Goal: Information Seeking & Learning: Learn about a topic

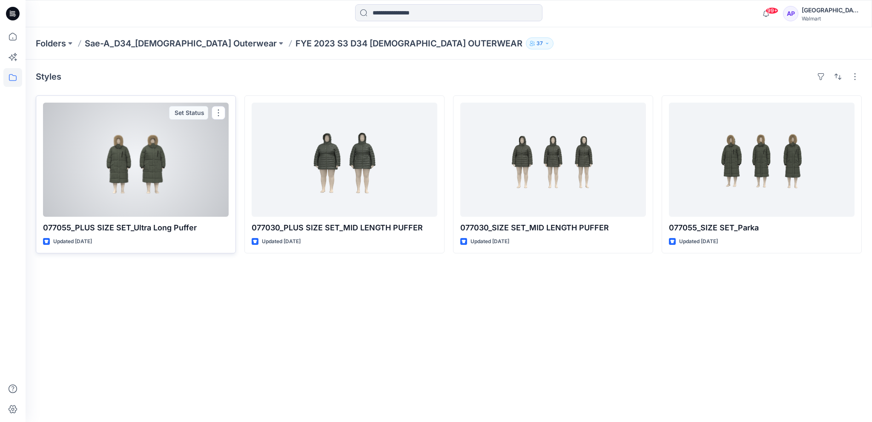
click at [142, 169] on div at bounding box center [136, 160] width 186 height 114
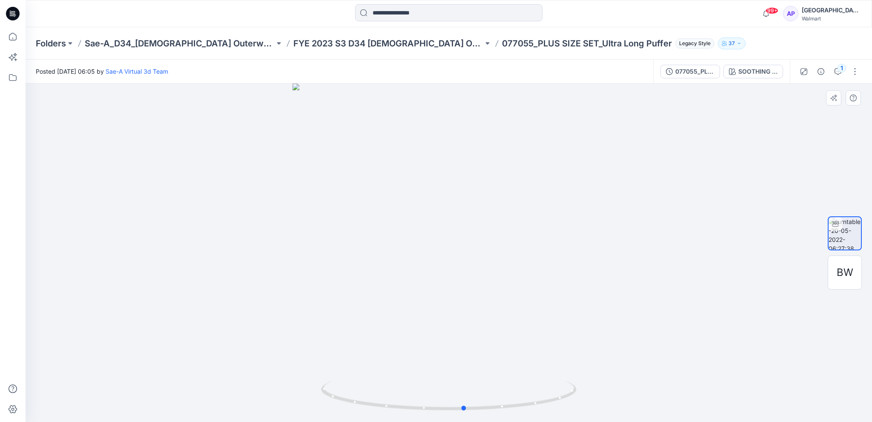
drag, startPoint x: 398, startPoint y: 250, endPoint x: 418, endPoint y: 257, distance: 21.0
click at [418, 257] on div at bounding box center [449, 252] width 846 height 338
drag, startPoint x: 502, startPoint y: 255, endPoint x: 248, endPoint y: 246, distance: 254.6
click at [248, 246] on div at bounding box center [449, 252] width 846 height 338
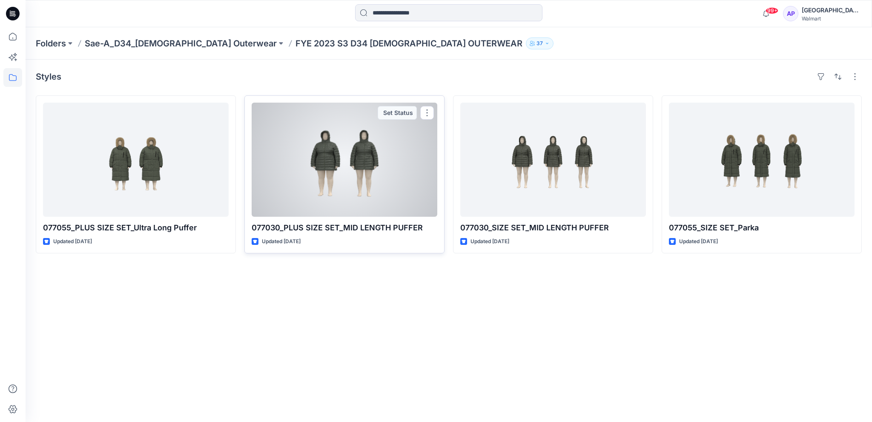
click at [361, 165] on div at bounding box center [345, 160] width 186 height 114
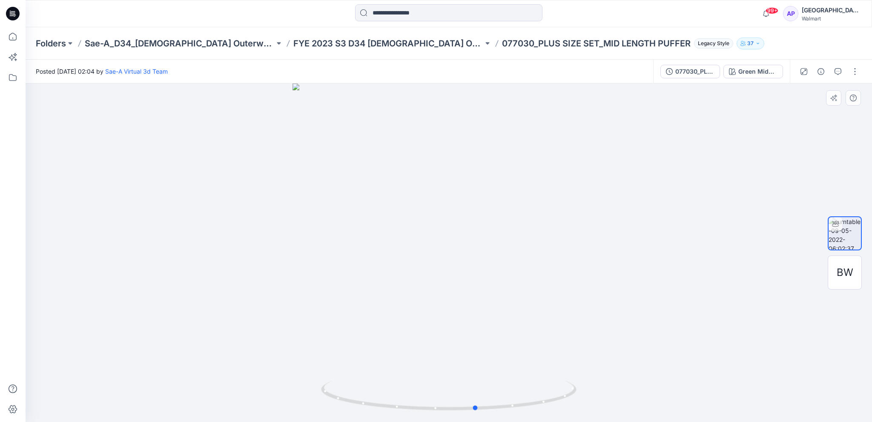
drag, startPoint x: 470, startPoint y: 228, endPoint x: 497, endPoint y: 243, distance: 31.2
click at [497, 243] on div at bounding box center [449, 252] width 846 height 338
drag, startPoint x: 497, startPoint y: 243, endPoint x: 510, endPoint y: 249, distance: 14.1
click at [510, 249] on div at bounding box center [449, 252] width 846 height 338
drag, startPoint x: 523, startPoint y: 236, endPoint x: 527, endPoint y: 246, distance: 11.1
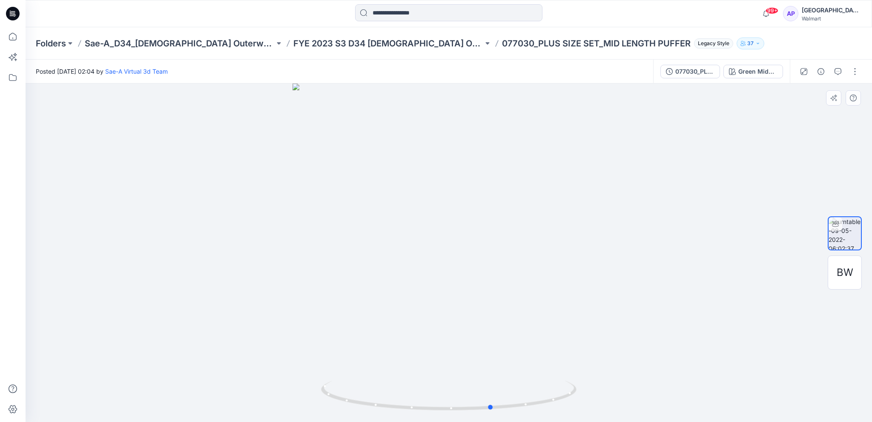
click at [527, 246] on div at bounding box center [449, 252] width 846 height 338
click at [457, 409] on icon at bounding box center [449, 396] width 257 height 32
click at [453, 412] on icon at bounding box center [449, 396] width 257 height 32
drag, startPoint x: 458, startPoint y: 410, endPoint x: 432, endPoint y: 407, distance: 26.6
click at [432, 407] on icon at bounding box center [449, 396] width 257 height 32
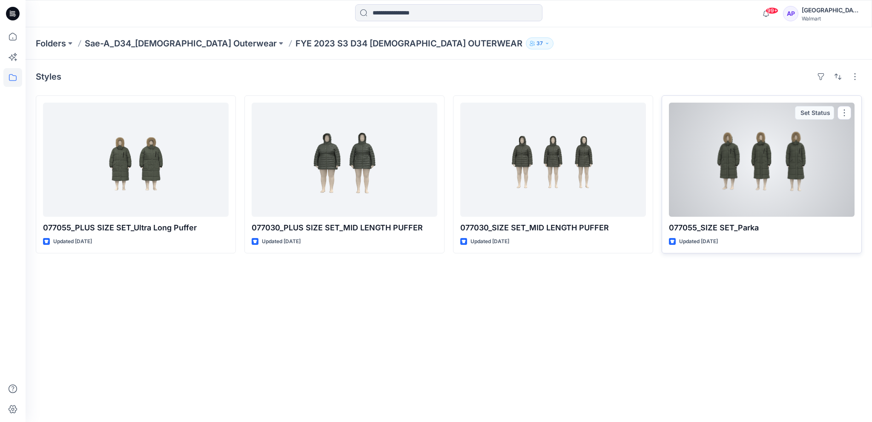
click at [740, 168] on div at bounding box center [762, 160] width 186 height 114
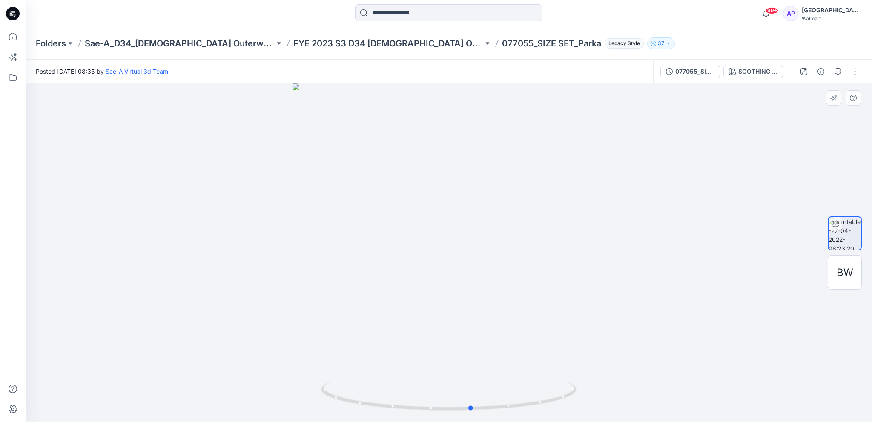
drag, startPoint x: 451, startPoint y: 279, endPoint x: 473, endPoint y: 280, distance: 22.2
click at [473, 280] on div at bounding box center [449, 252] width 846 height 338
drag, startPoint x: 478, startPoint y: 410, endPoint x: 483, endPoint y: 400, distance: 11.1
click at [483, 400] on icon at bounding box center [449, 396] width 257 height 32
click at [11, 36] on icon at bounding box center [12, 36] width 19 height 19
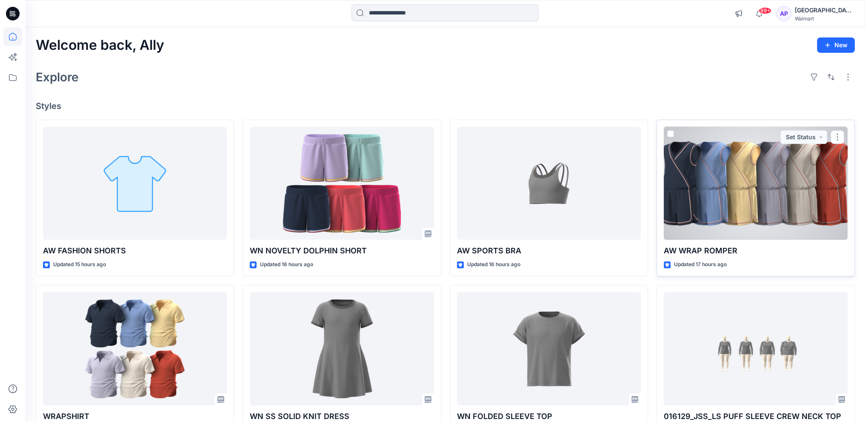
click at [764, 209] on div at bounding box center [756, 183] width 184 height 113
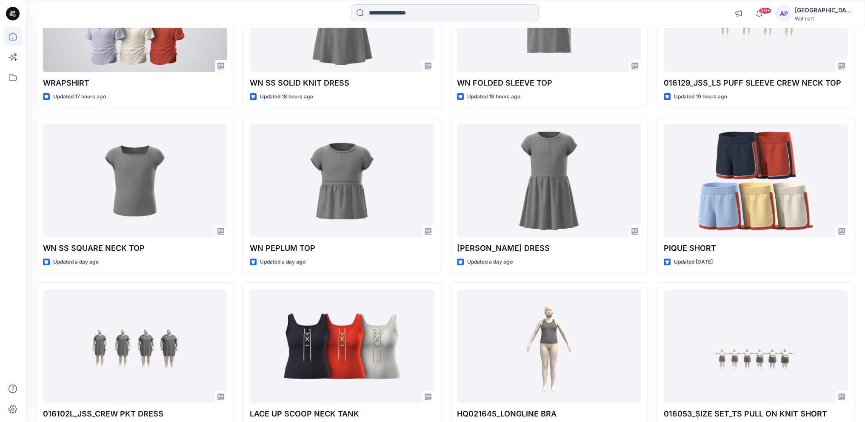
scroll to position [340, 0]
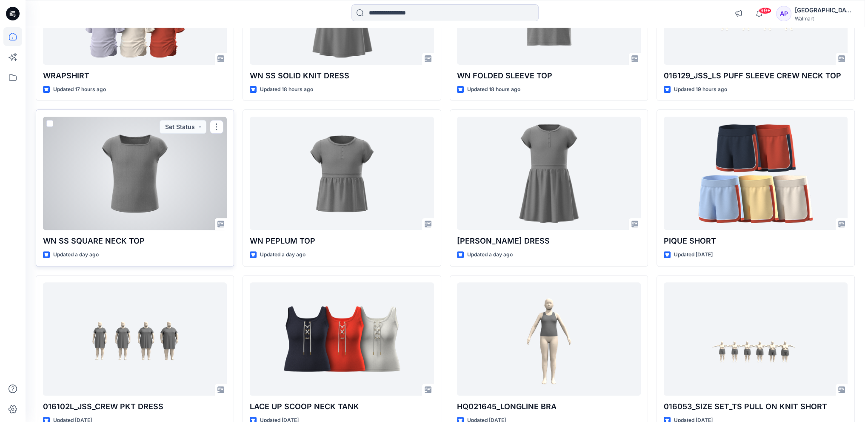
click at [116, 174] on div at bounding box center [135, 173] width 184 height 113
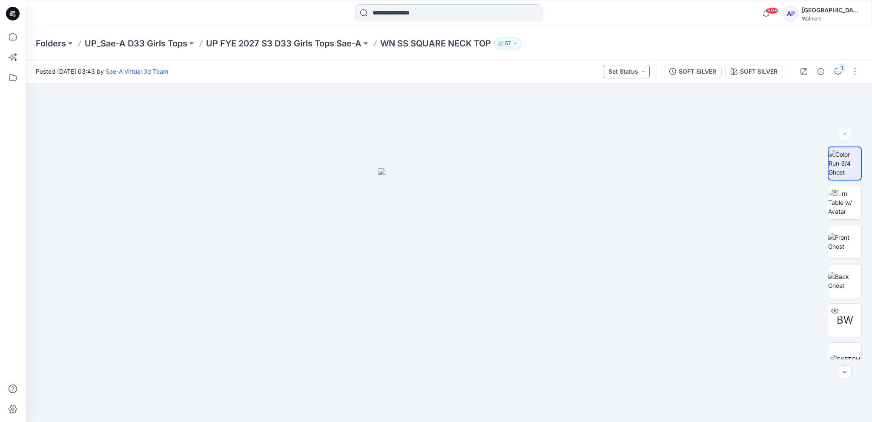
click at [647, 68] on button "Set Status" at bounding box center [626, 72] width 47 height 14
click at [535, 68] on div "Posted [DATE] 03:43 by Sae-A Virtual 3d Team Set Status Set Status *Revision Re…" at bounding box center [341, 71] width 631 height 23
click at [11, 78] on icon at bounding box center [12, 77] width 19 height 19
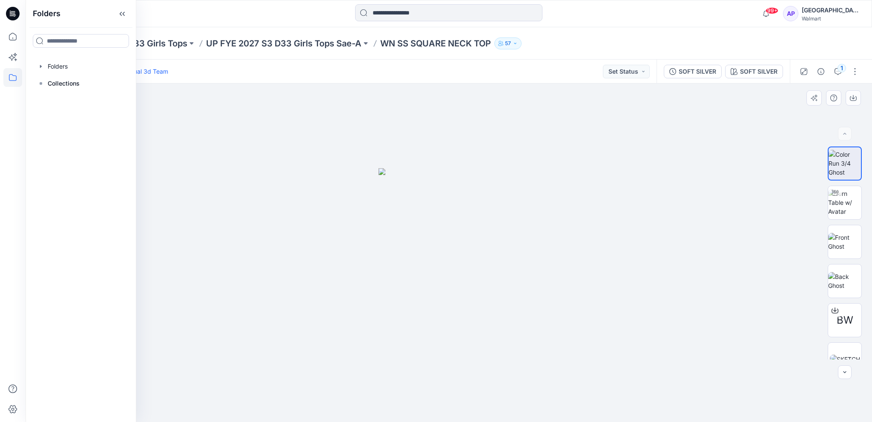
click at [249, 144] on div at bounding box center [449, 252] width 846 height 338
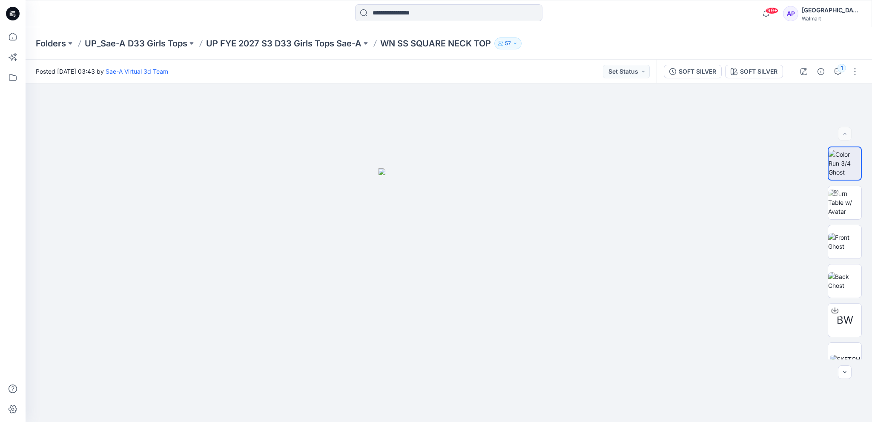
click at [15, 17] on icon at bounding box center [13, 14] width 14 height 14
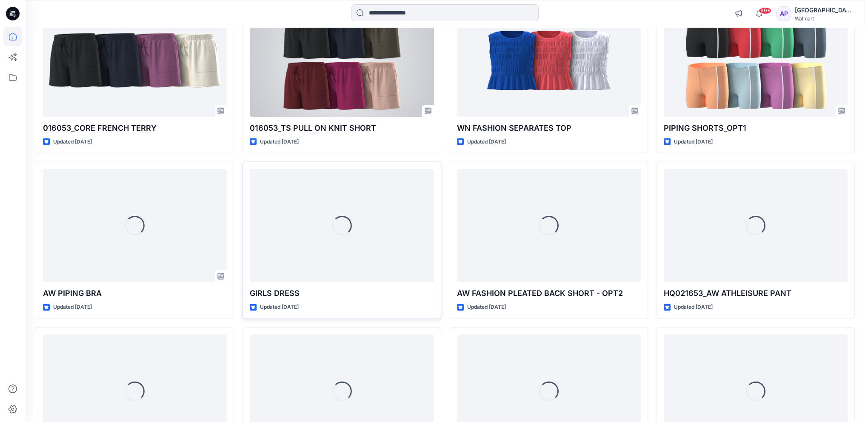
scroll to position [2676, 0]
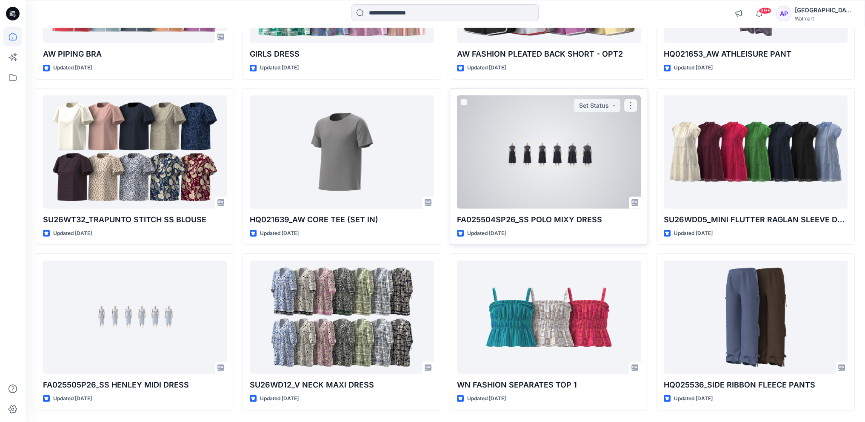
drag, startPoint x: 405, startPoint y: 131, endPoint x: 556, endPoint y: 169, distance: 155.9
click at [556, 169] on div at bounding box center [549, 151] width 184 height 113
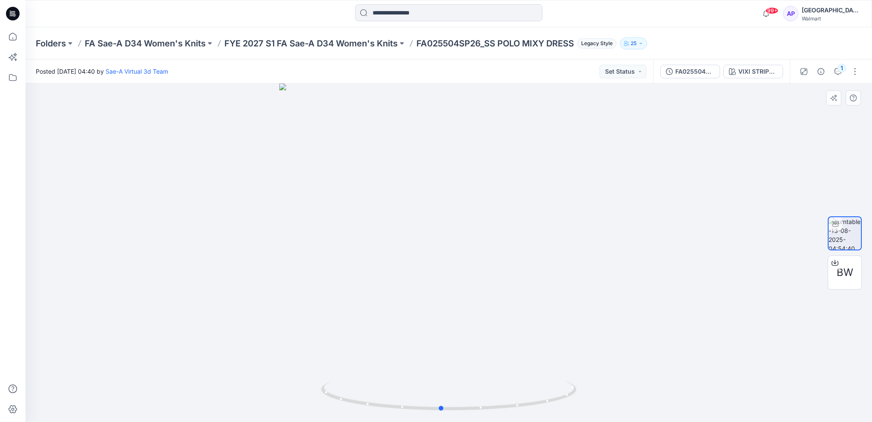
drag, startPoint x: 526, startPoint y: 243, endPoint x: 520, endPoint y: 251, distance: 9.2
click at [520, 251] on div at bounding box center [449, 252] width 846 height 338
drag, startPoint x: 495, startPoint y: 260, endPoint x: 489, endPoint y: 261, distance: 6.0
click at [489, 261] on img at bounding box center [449, 131] width 830 height 583
drag, startPoint x: 429, startPoint y: 262, endPoint x: 380, endPoint y: 258, distance: 49.1
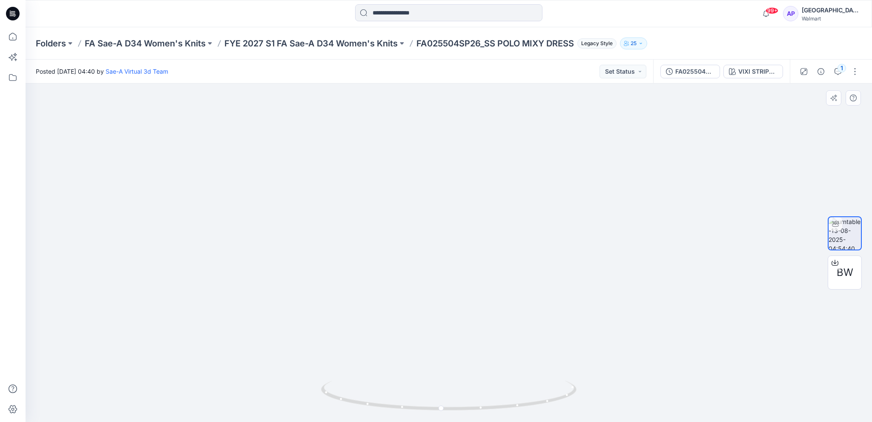
click at [370, 259] on img at bounding box center [449, 130] width 830 height 586
drag, startPoint x: 510, startPoint y: 398, endPoint x: 516, endPoint y: 397, distance: 6.4
click at [517, 399] on icon at bounding box center [449, 396] width 257 height 32
click at [643, 71] on button "Set Status" at bounding box center [622, 72] width 47 height 14
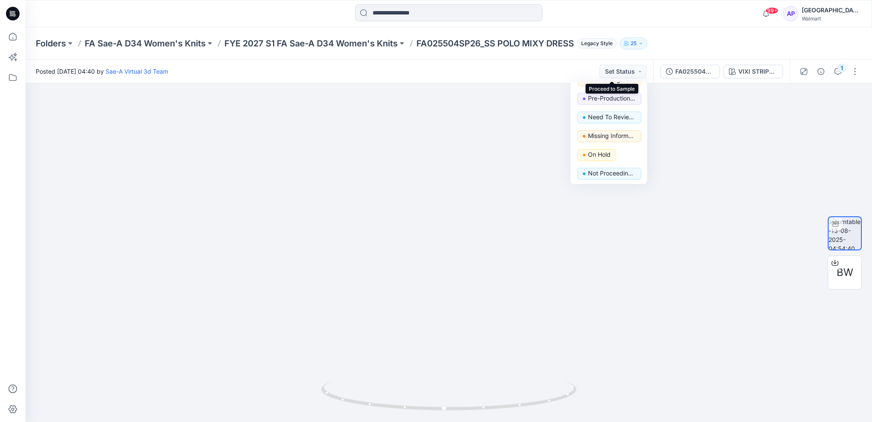
scroll to position [107, 0]
